Goal: Task Accomplishment & Management: Complete application form

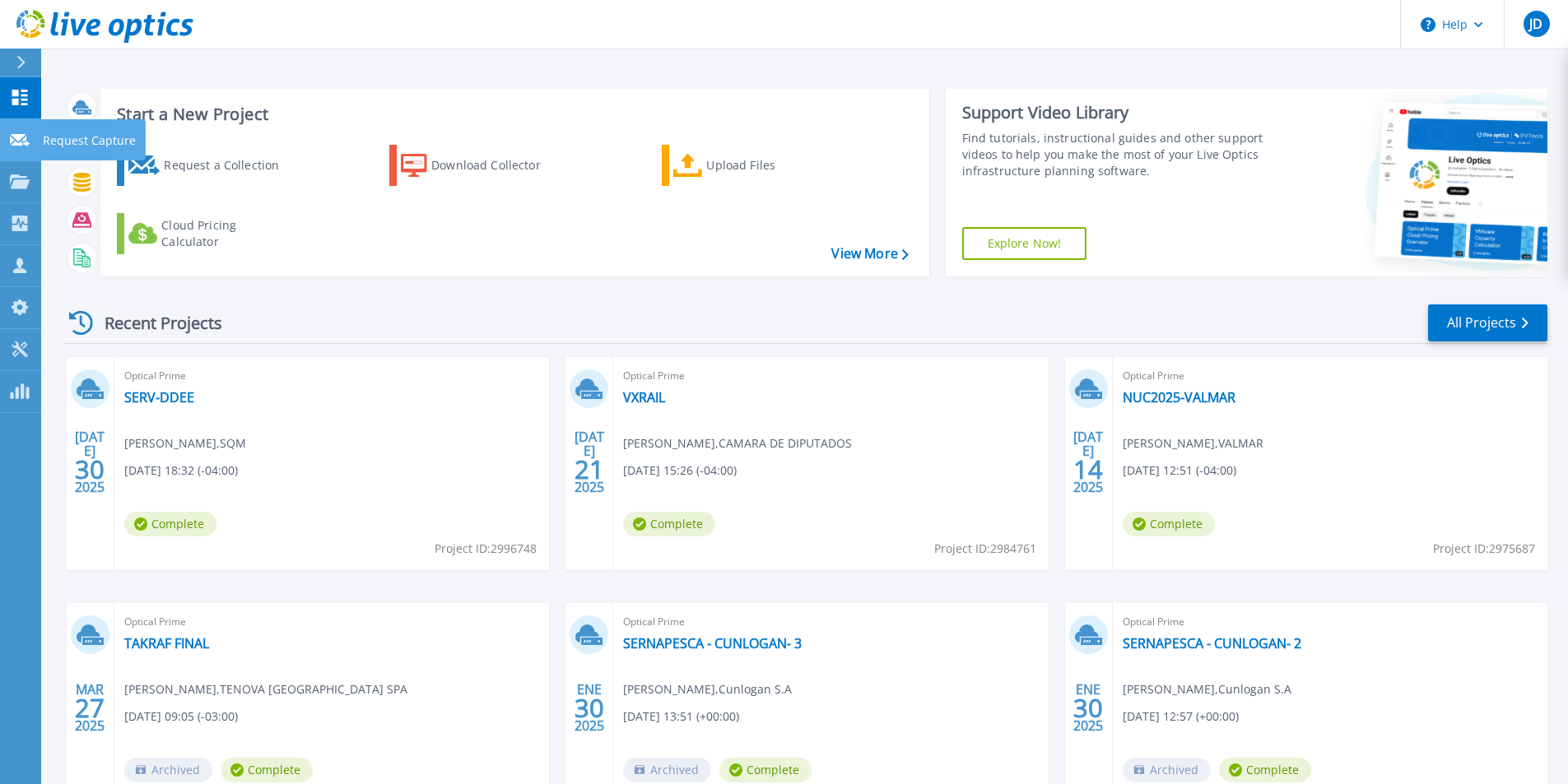
click at [19, 149] on link "Request Capture Request Capture" at bounding box center [21, 140] width 41 height 42
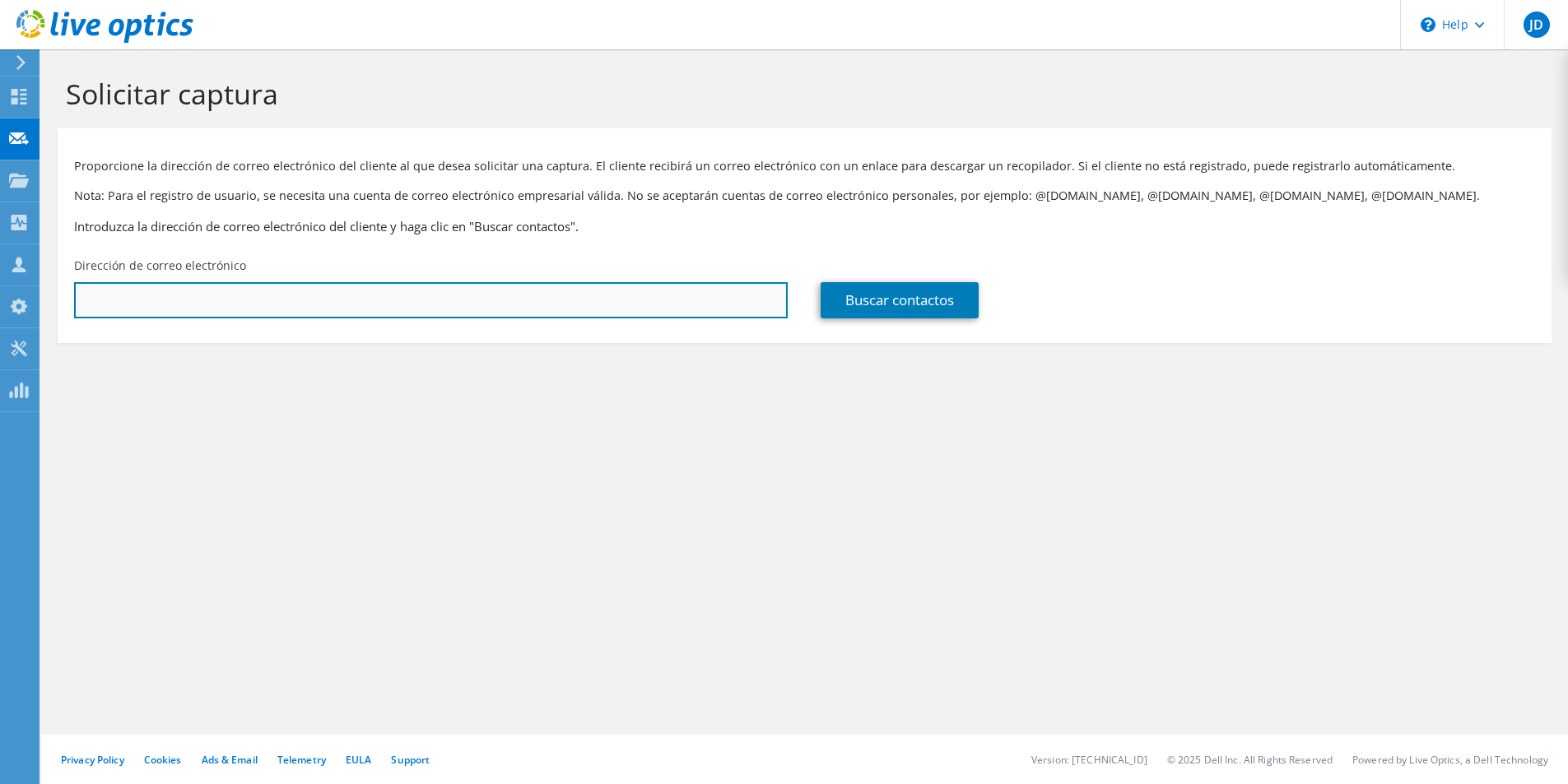
click at [323, 287] on input "text" at bounding box center [431, 300] width 714 height 37
paste input "[EMAIL_ADDRESS][PERSON_NAME][PERSON_NAME][DOMAIN_NAME]"
type input "[EMAIL_ADDRESS][PERSON_NAME][PERSON_NAME][DOMAIN_NAME]"
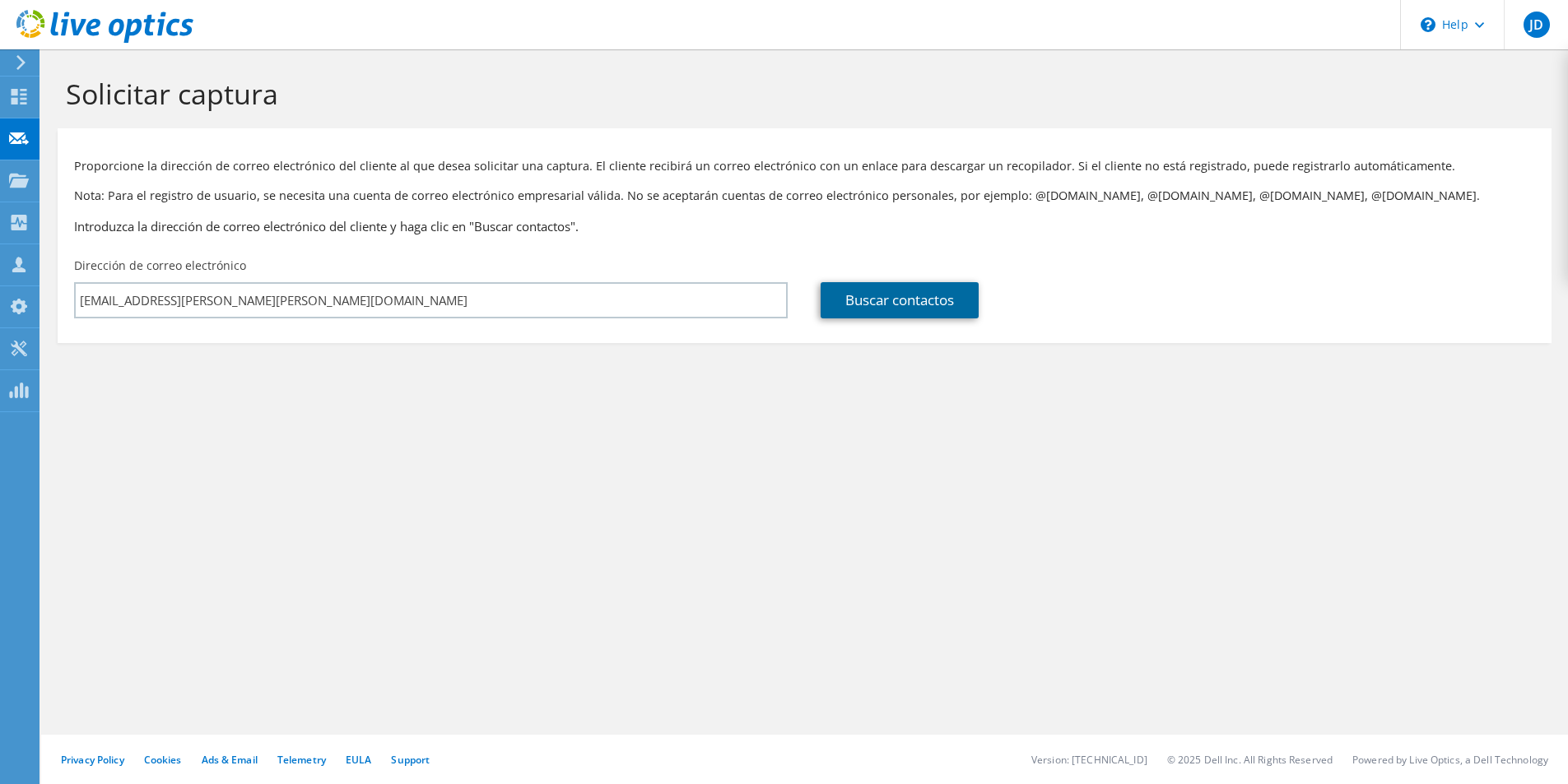
click at [898, 302] on link "Buscar contactos" at bounding box center [900, 300] width 158 height 37
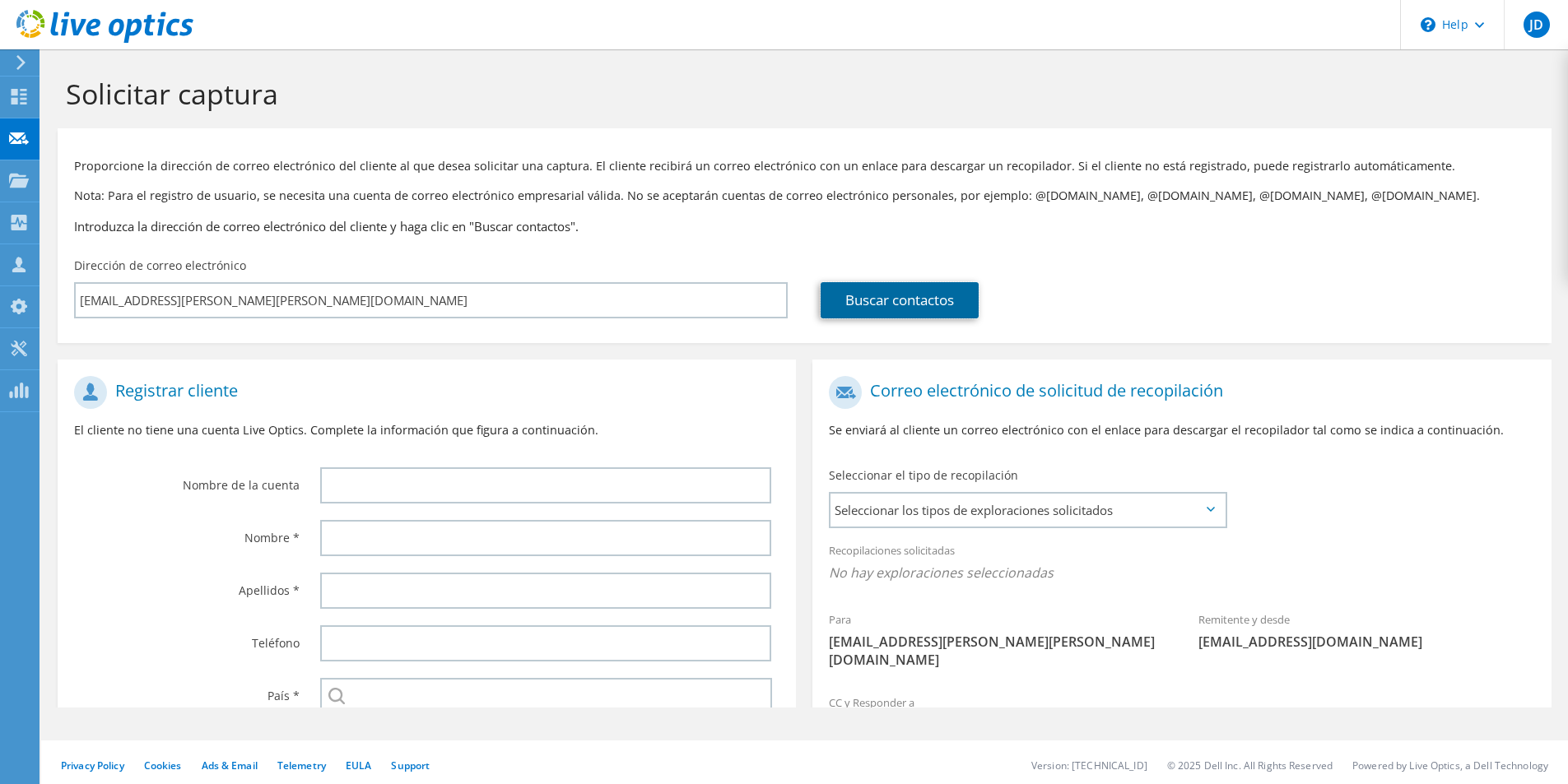
type input "COLCHONES [PERSON_NAME] S A C I"
type input "[PERSON_NAME]"
type input "[GEOGRAPHIC_DATA]"
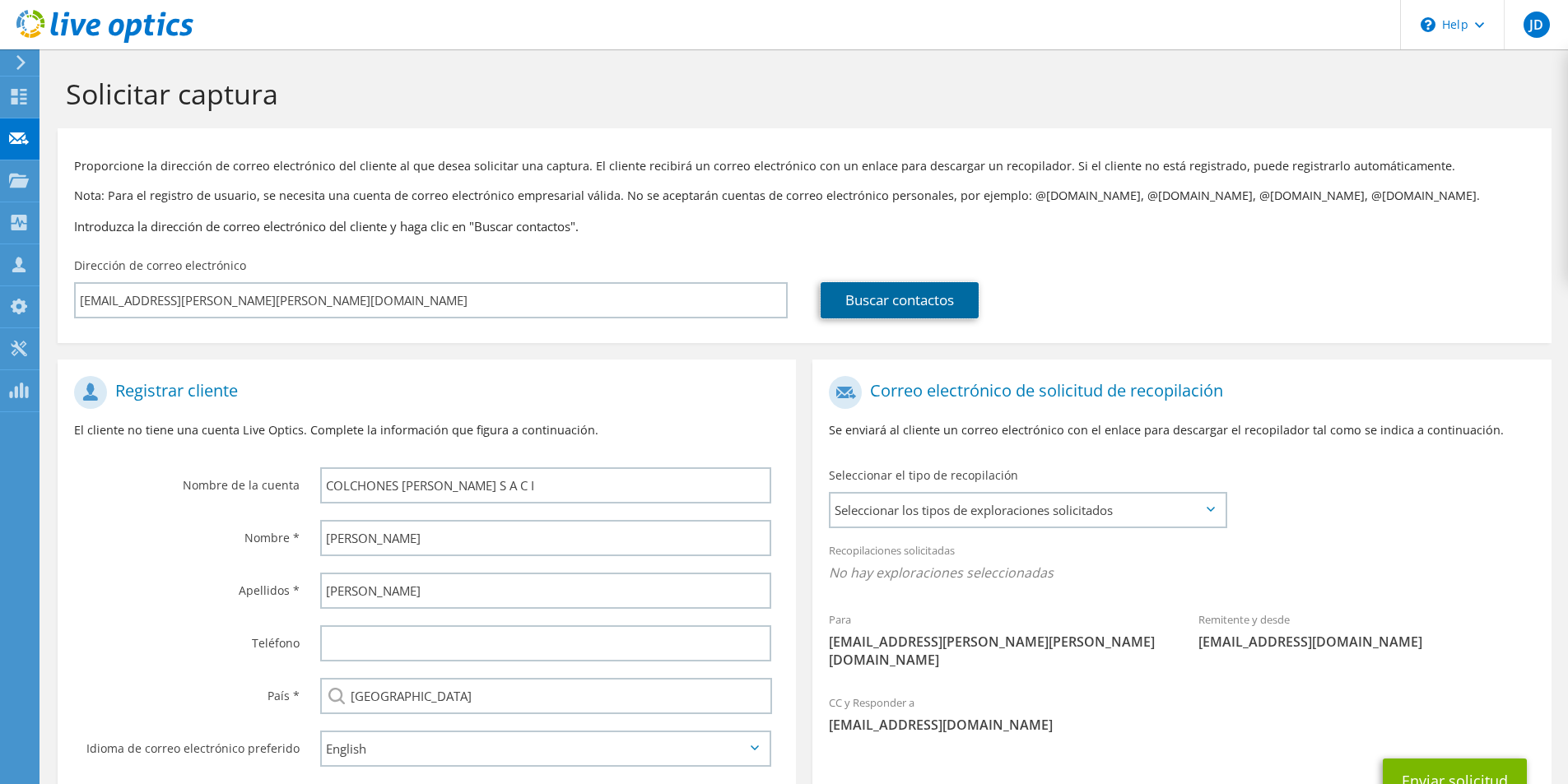
scroll to position [88, 0]
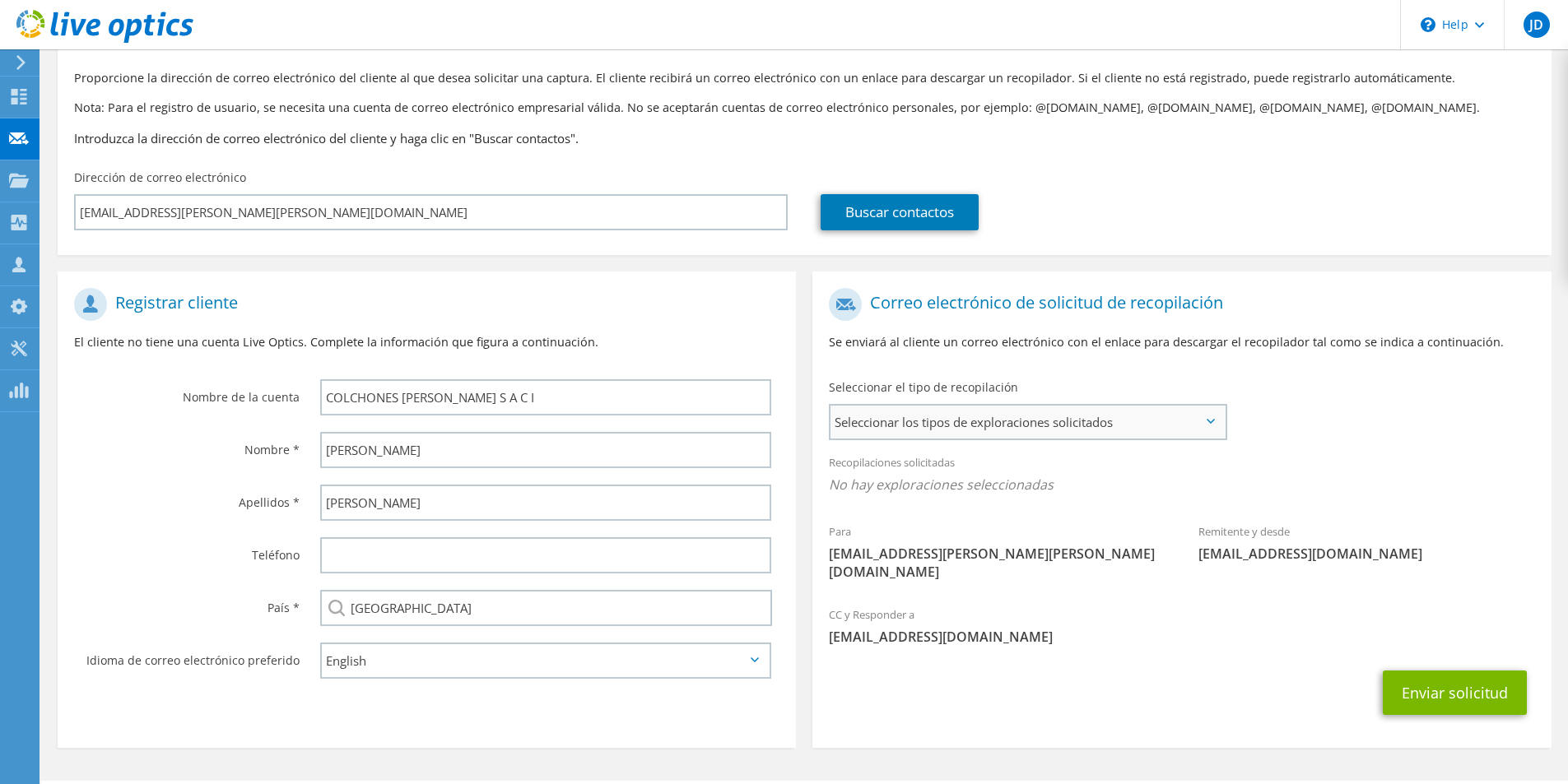
click at [1031, 423] on span "Seleccionar los tipos de exploraciones solicitados" at bounding box center [1027, 421] width 394 height 33
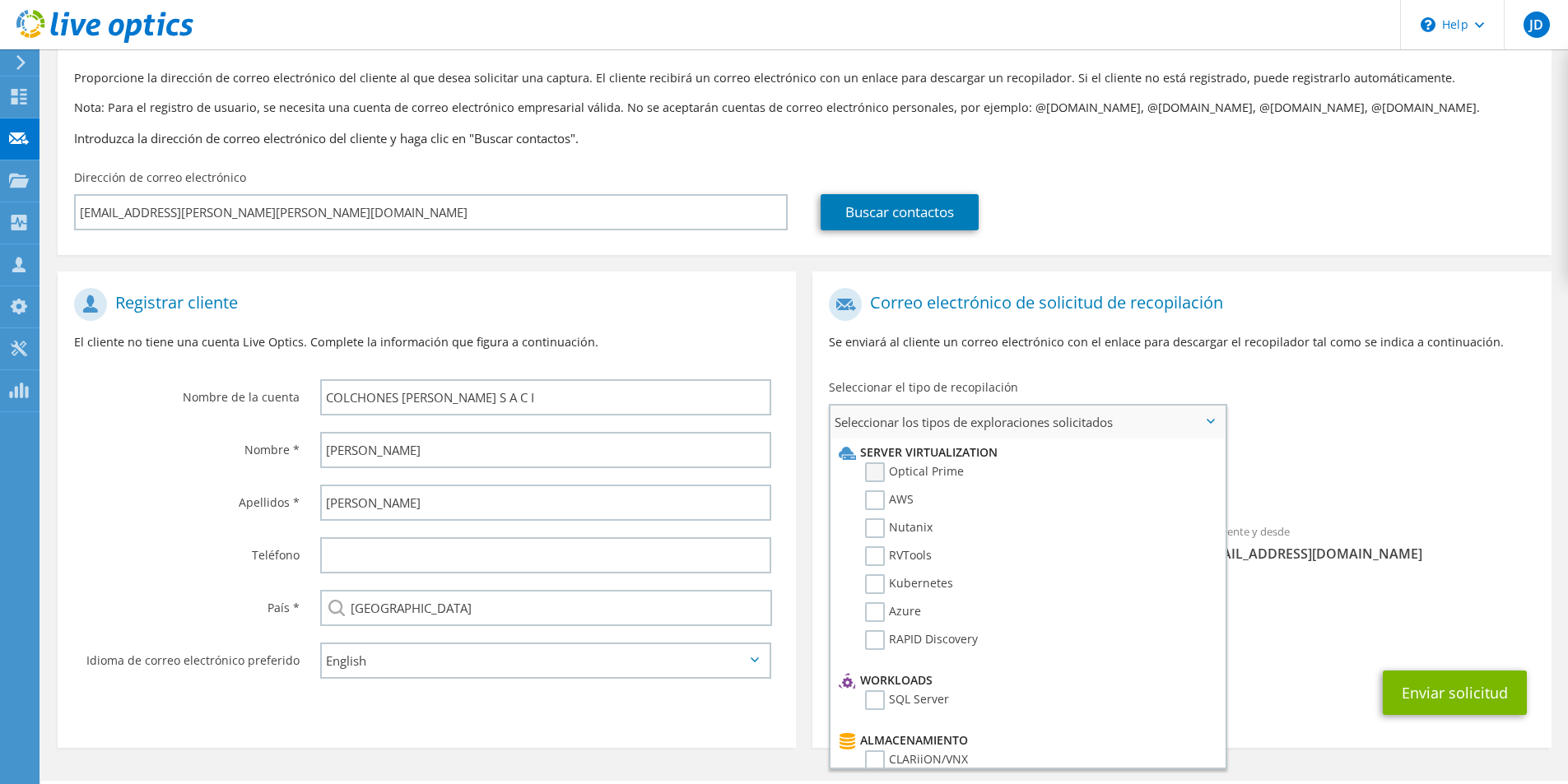
click at [921, 468] on label "Optical Prime" at bounding box center [914, 472] width 99 height 20
click at [0, 0] on input "Optical Prime" at bounding box center [0, 0] width 0 height 0
click at [923, 558] on label "RVTools" at bounding box center [898, 556] width 67 height 20
click at [0, 0] on input "RVTools" at bounding box center [0, 0] width 0 height 0
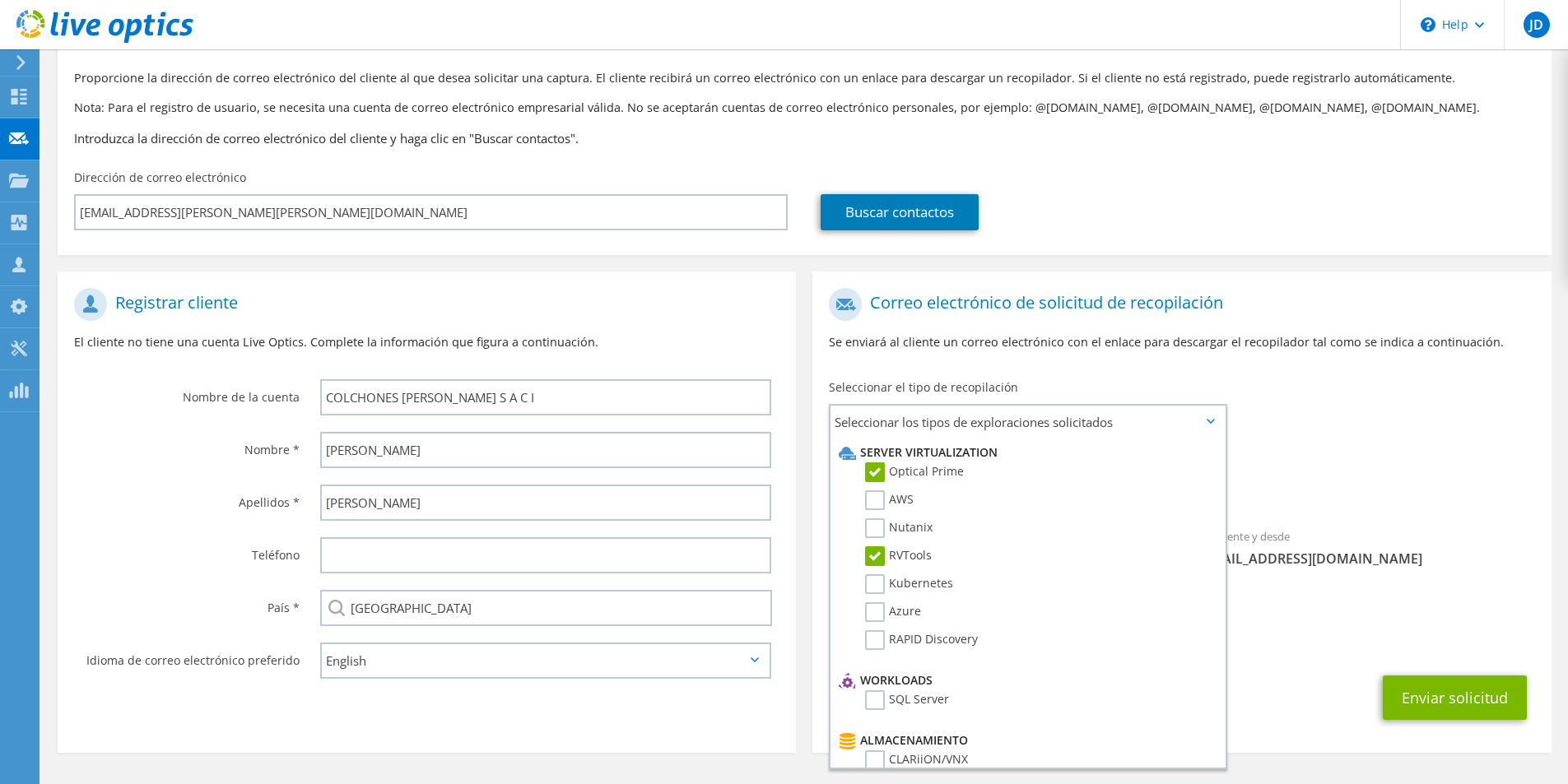
click at [1379, 459] on div "Recopilaciones solicitadas No hay exploraciones seleccionadas Optical Prime RVT…" at bounding box center [1181, 478] width 738 height 66
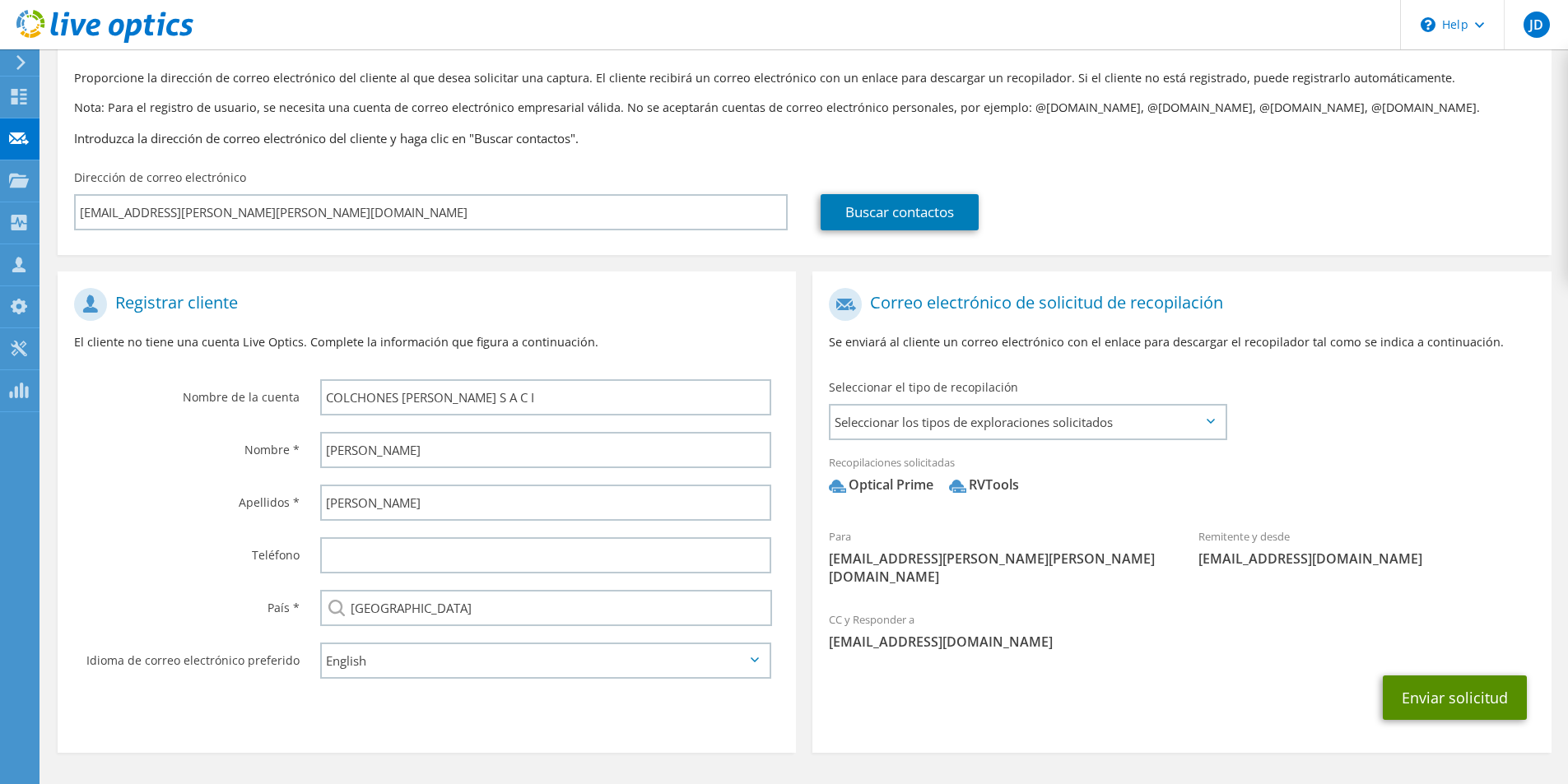
click at [1482, 683] on button "Enviar solicitud" at bounding box center [1455, 697] width 144 height 45
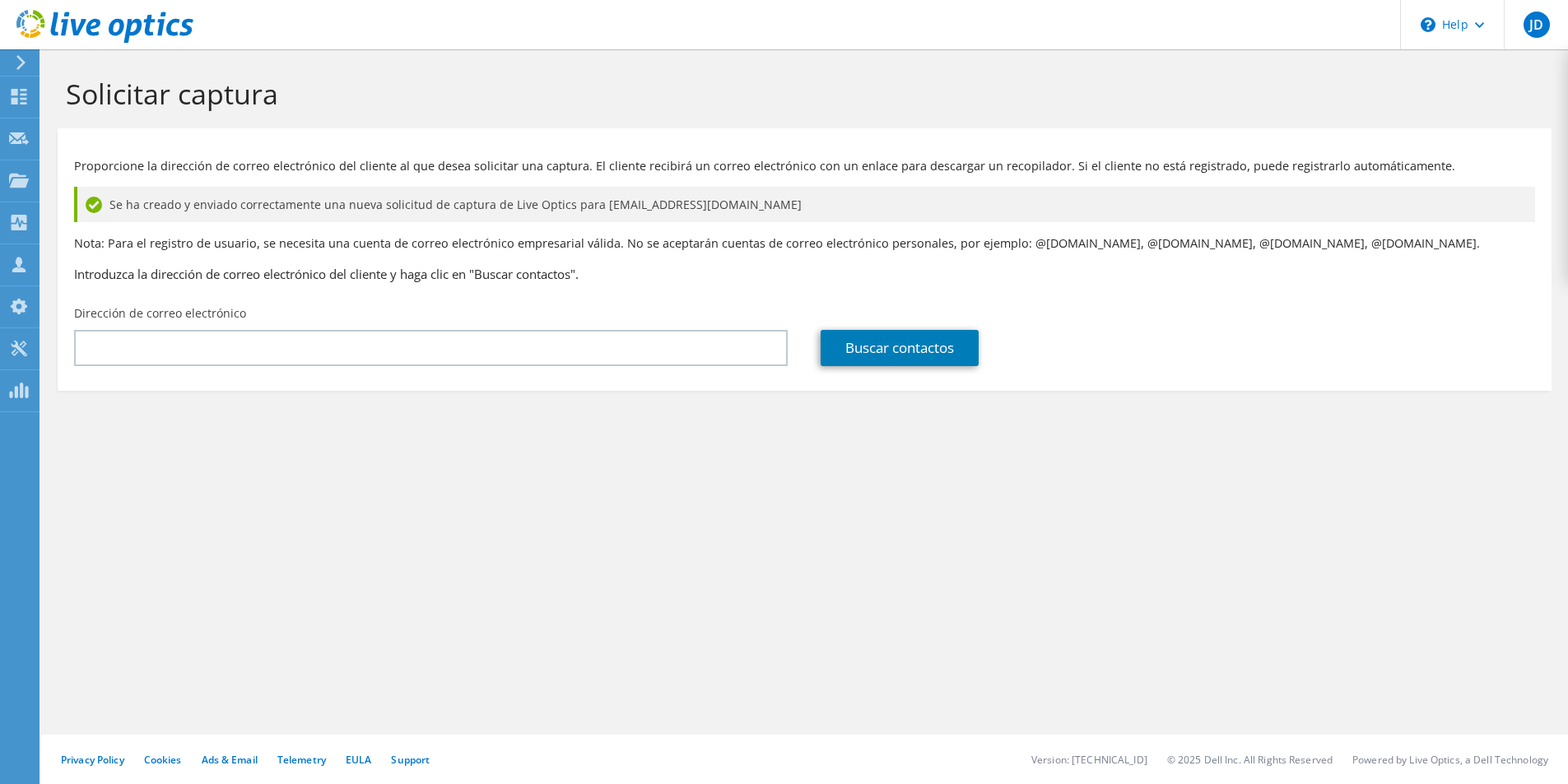
click at [27, 31] on icon at bounding box center [105, 27] width 177 height 34
